Goal: Find specific page/section: Find specific page/section

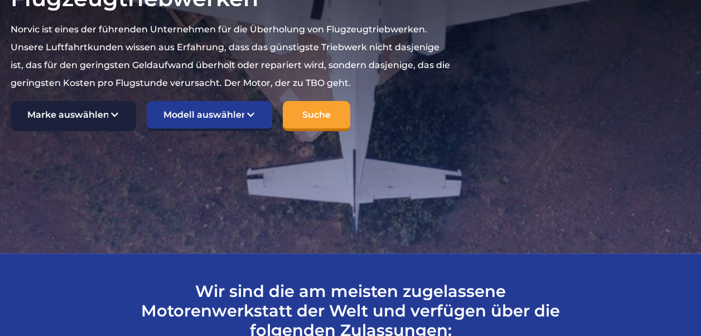
click at [114, 101] on select "Marke auswählen TCM Kontinental Lycoming" at bounding box center [74, 116] width 126 height 30
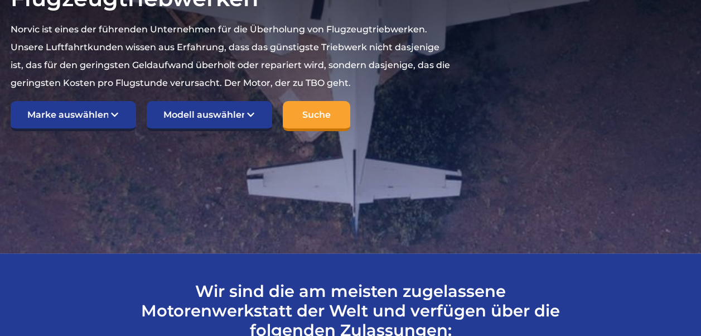
select select "Lycoming"
click at [11, 101] on select "Marke auswählen TCM Kontinental Lycoming" at bounding box center [74, 116] width 126 height 30
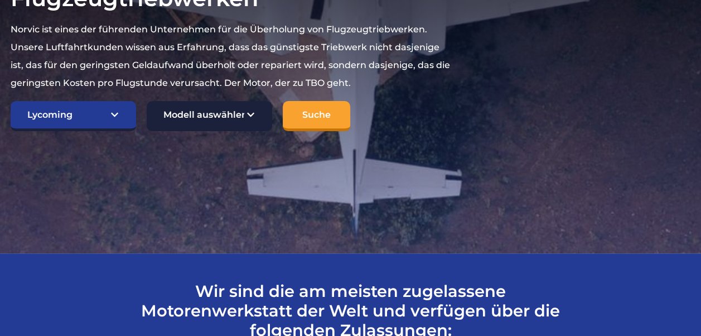
click at [250, 101] on select "Modell auswählen Amerikanischer Meister 7KCAB Bellanca Citabria IO-320-E2A Buch…" at bounding box center [210, 116] width 126 height 30
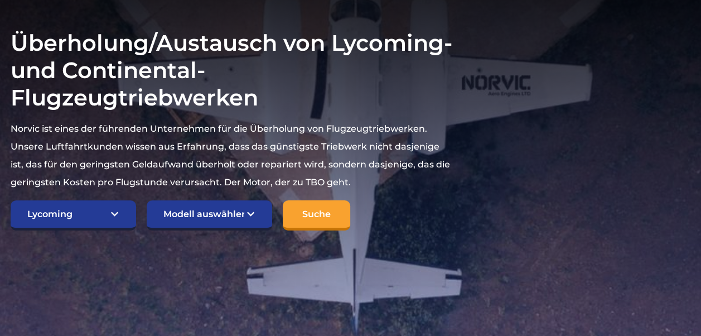
scroll to position [223, 0]
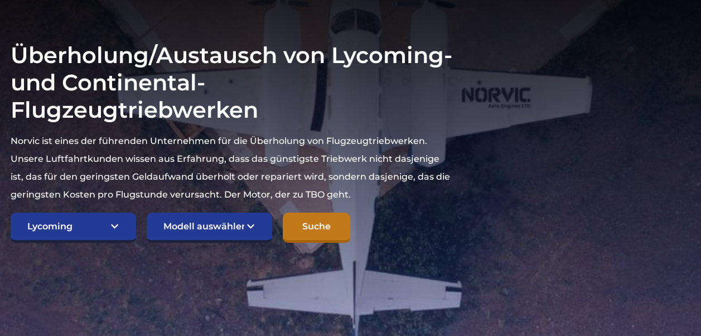
click at [321, 213] on input "Suche" at bounding box center [317, 228] width 68 height 30
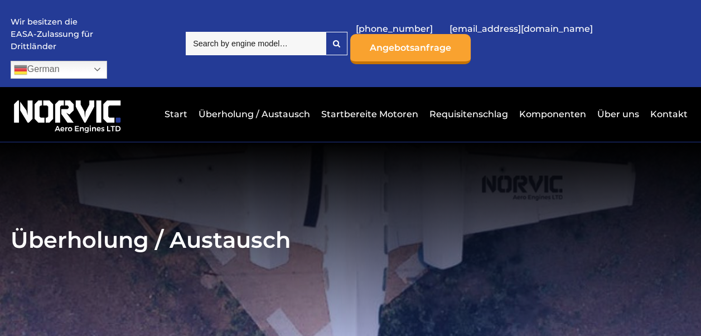
click at [237, 33] on input "search" at bounding box center [256, 43] width 140 height 23
click at [217, 32] on input "o" at bounding box center [256, 43] width 140 height 23
click at [223, 32] on input "o3" at bounding box center [256, 43] width 140 height 23
type input "o32"
click at [357, 100] on link "Startbereite Motoren" at bounding box center [370, 113] width 103 height 27
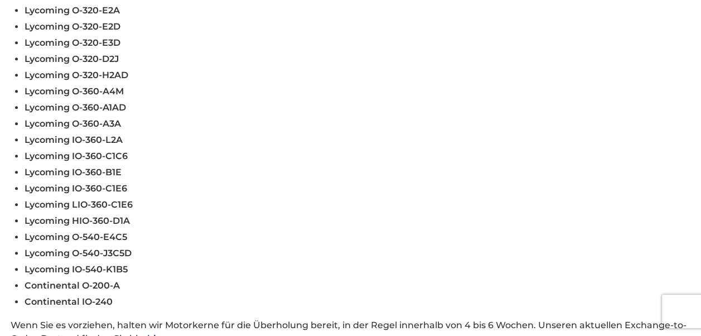
scroll to position [391, 0]
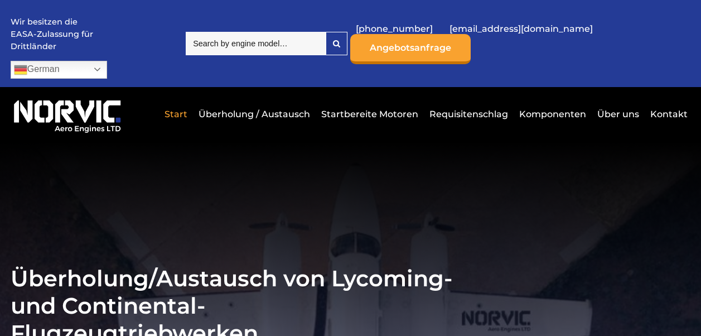
select select "Lycoming"
